Goal: Obtain resource: Obtain resource

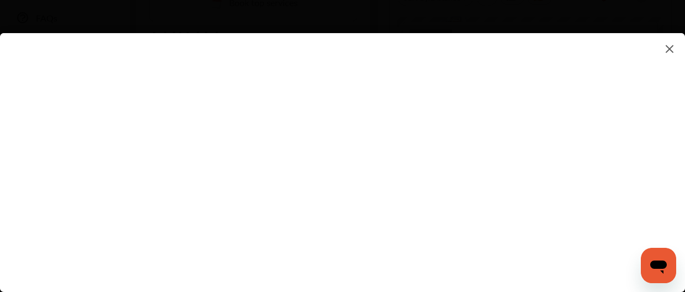
scroll to position [318, 0]
click at [452, 115] on flutter-view at bounding box center [342, 151] width 685 height 237
type input "**********"
click at [441, 176] on flutter-view "**********" at bounding box center [342, 151] width 685 height 237
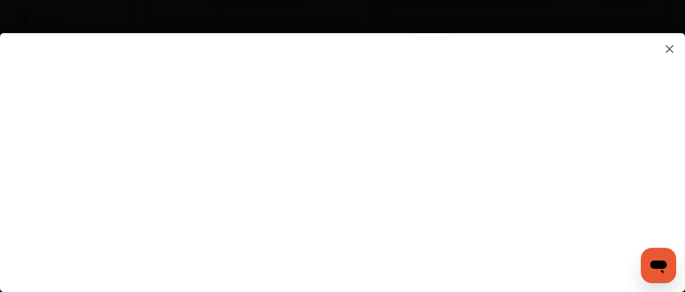
click at [426, 128] on flutter-view at bounding box center [342, 151] width 685 height 237
type textarea "**********"
click at [437, 181] on flutter-view "**********" at bounding box center [342, 151] width 685 height 237
click at [400, 200] on flutter-view at bounding box center [342, 151] width 685 height 237
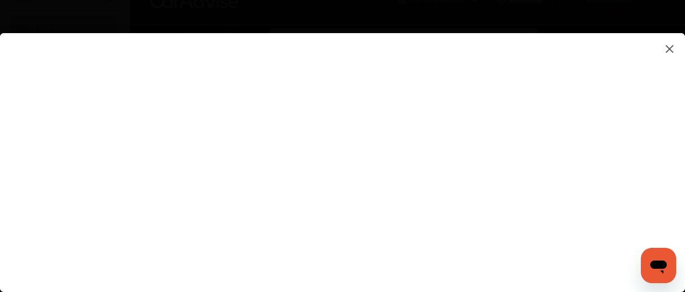
scroll to position [0, 0]
click at [669, 49] on img at bounding box center [669, 49] width 13 height 14
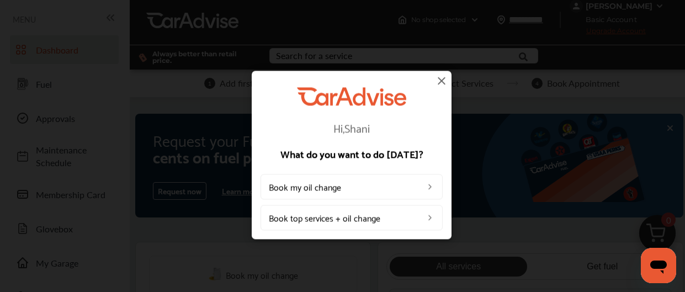
scroll to position [4, 0]
click at [442, 78] on img at bounding box center [441, 80] width 13 height 13
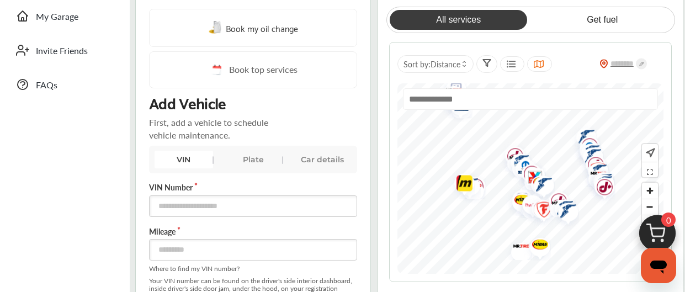
scroll to position [0, 0]
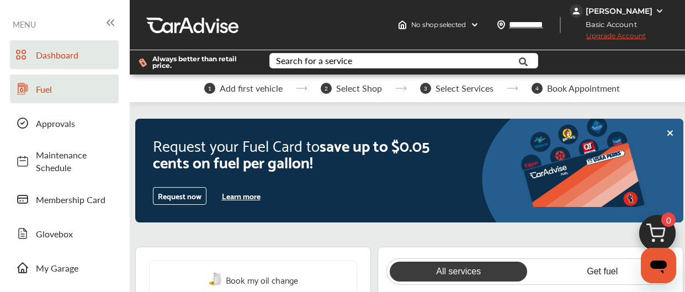
click at [82, 86] on span "Fuel" at bounding box center [74, 89] width 77 height 13
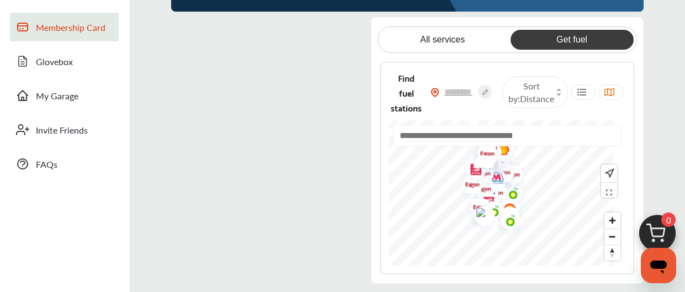
scroll to position [175, 0]
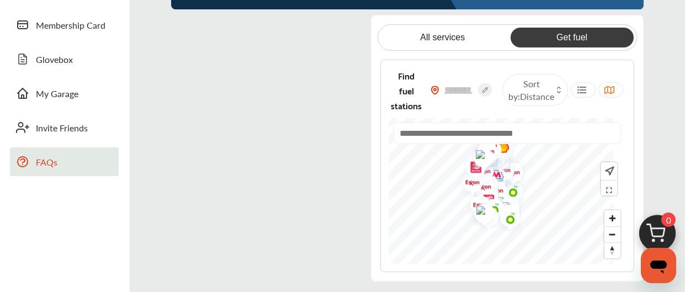
click at [58, 151] on link "FAQs" at bounding box center [64, 161] width 109 height 29
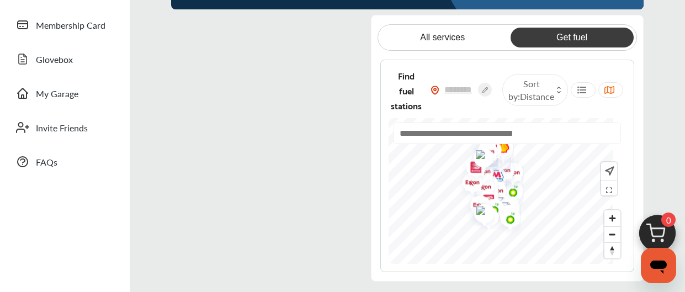
scroll to position [0, 0]
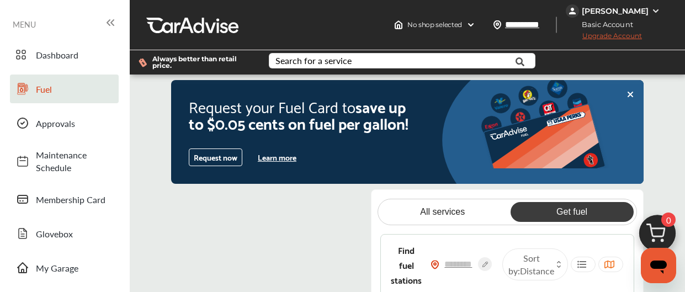
click at [108, 20] on icon at bounding box center [110, 22] width 13 height 13
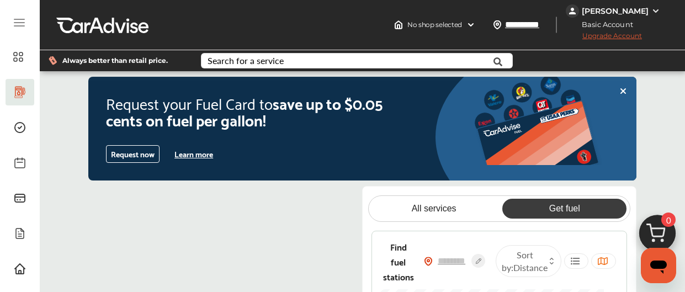
click at [653, 10] on img at bounding box center [656, 11] width 9 height 9
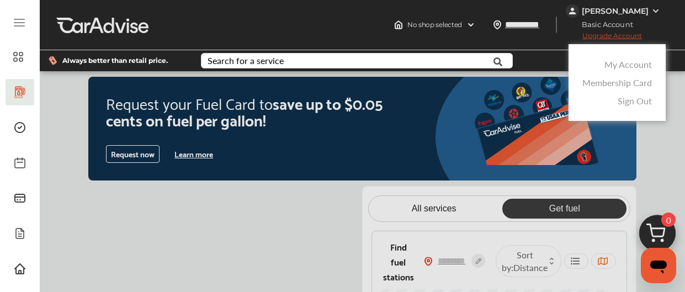
click at [653, 10] on div at bounding box center [342, 173] width 685 height 347
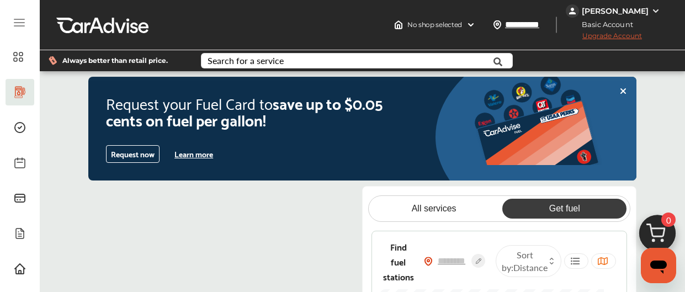
click at [21, 17] on icon at bounding box center [19, 22] width 13 height 13
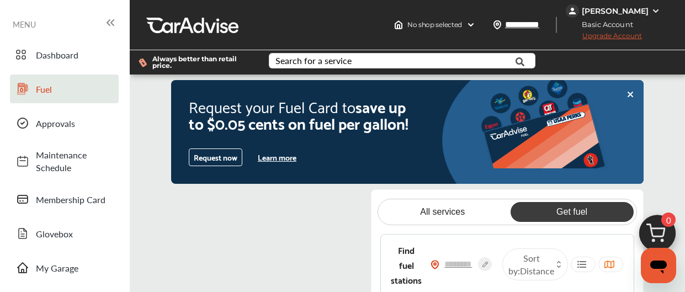
click at [107, 16] on icon at bounding box center [110, 22] width 13 height 13
